Goal: Navigation & Orientation: Find specific page/section

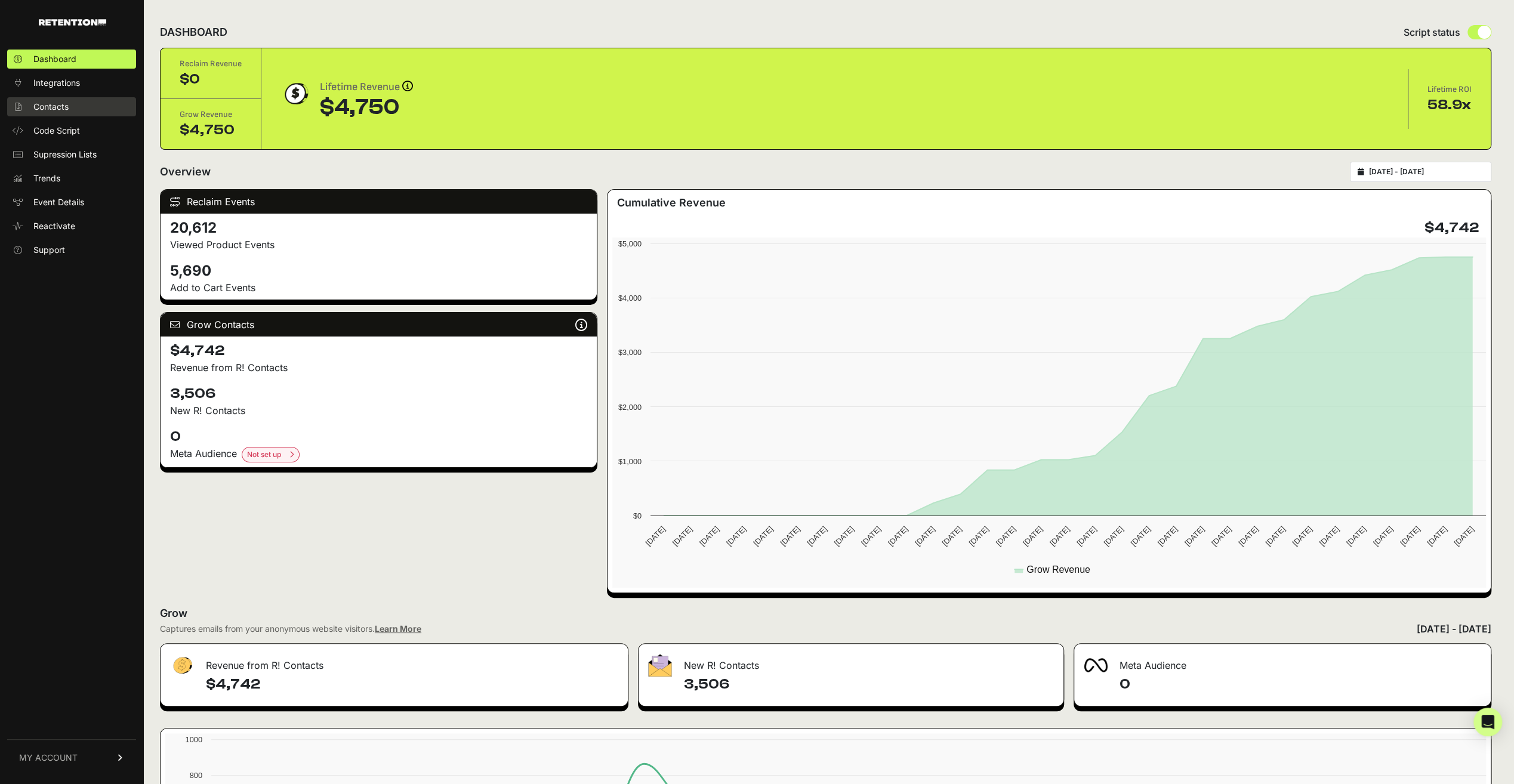
click at [44, 105] on span "Contacts" at bounding box center [51, 106] width 35 height 12
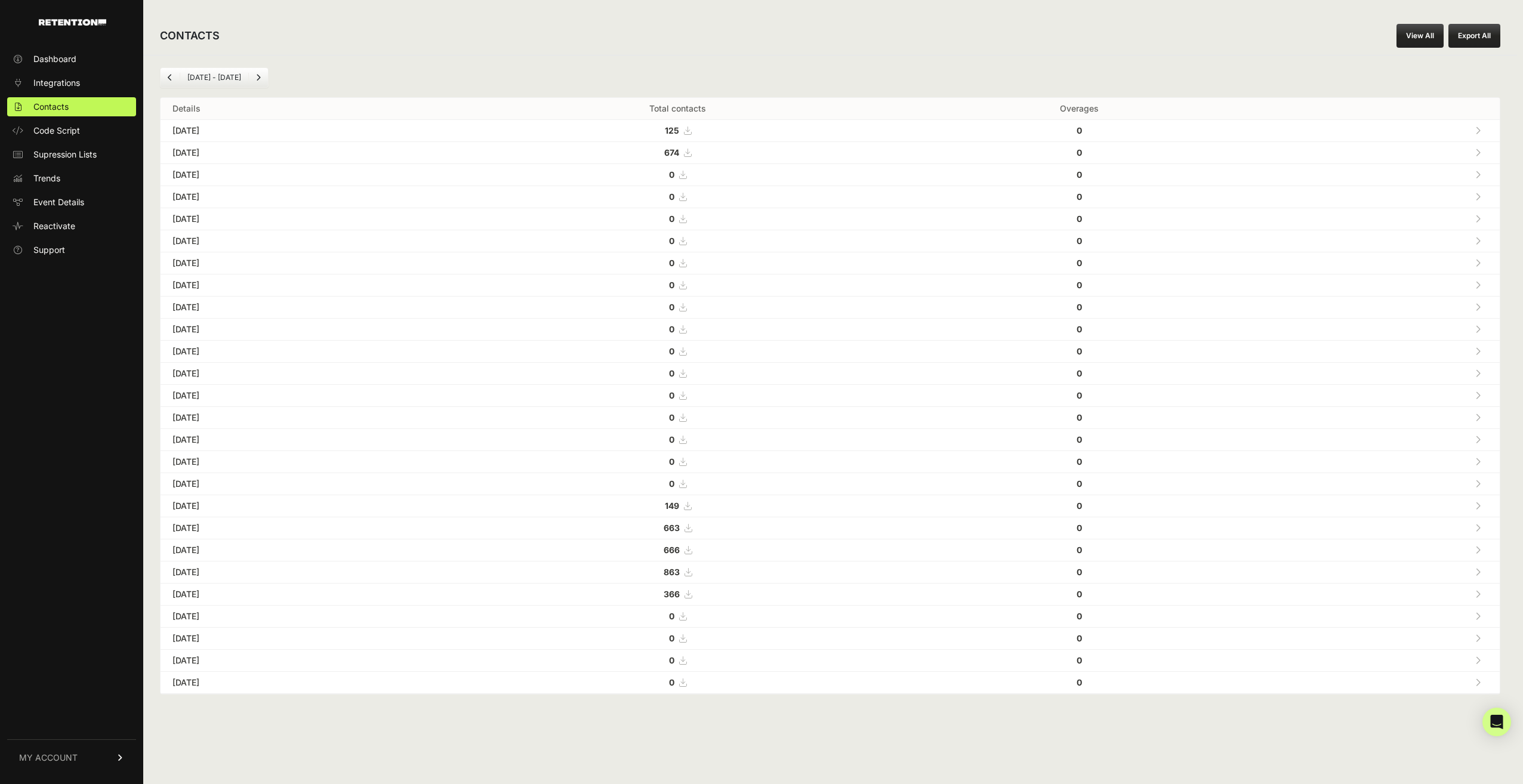
click at [52, 202] on span "Event Details" at bounding box center [59, 202] width 51 height 12
click at [60, 61] on span "Dashboard" at bounding box center [56, 58] width 43 height 12
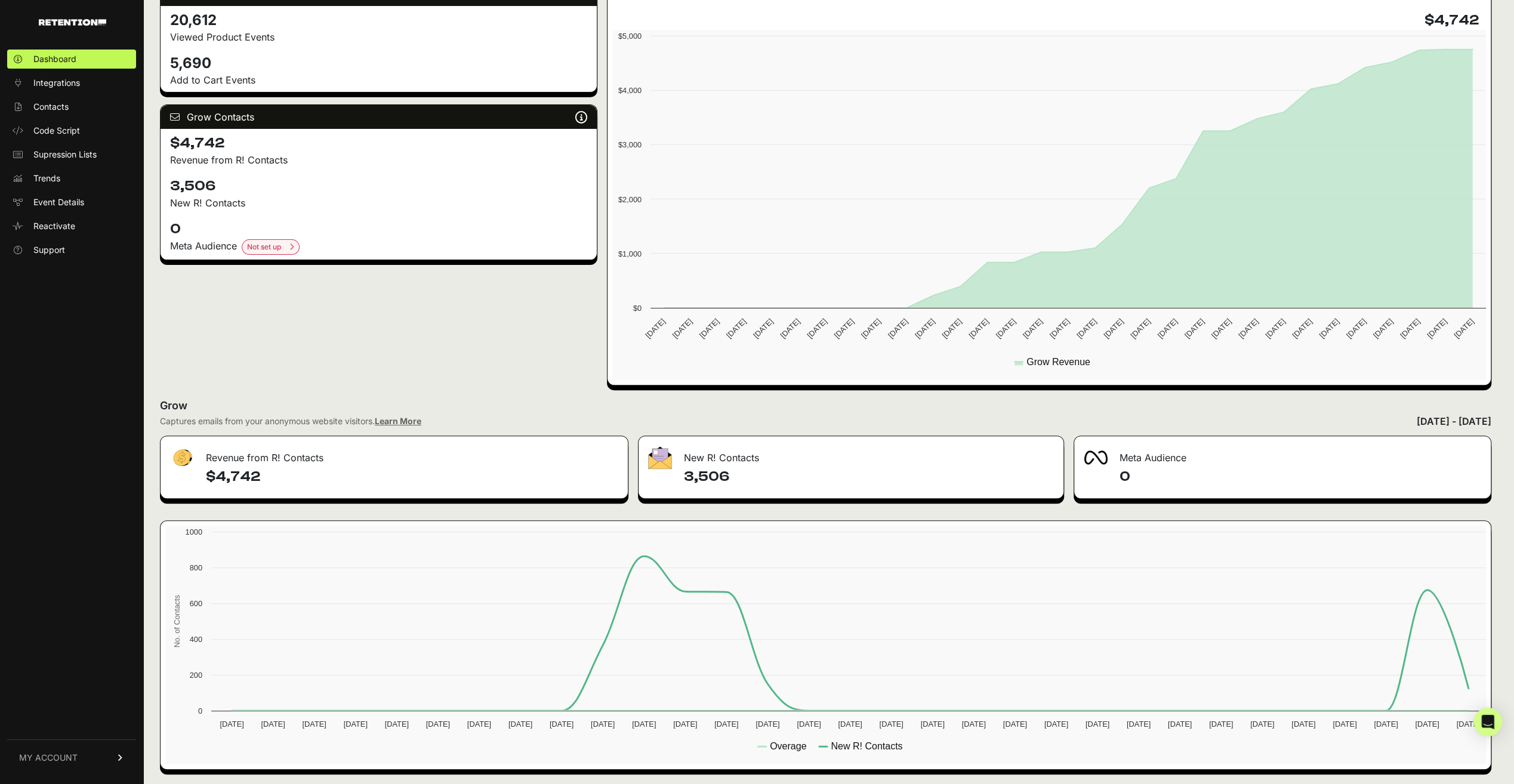
scroll to position [208, 0]
